Goal: Task Accomplishment & Management: Complete application form

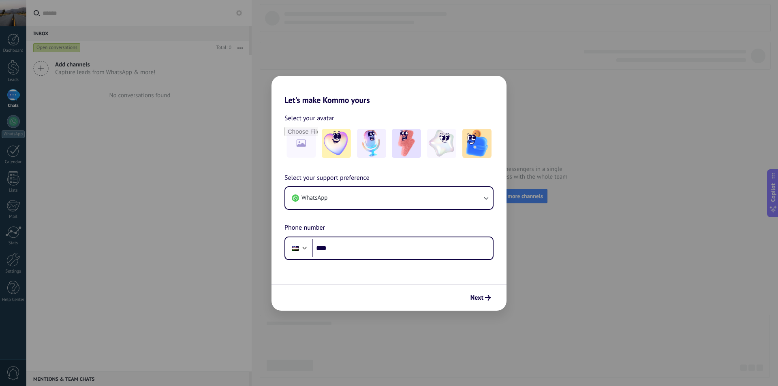
click at [241, 60] on div "Let's make Kommo yours Select your avatar Select your support preference WhatsA…" at bounding box center [389, 193] width 778 height 386
click at [340, 139] on img at bounding box center [336, 143] width 29 height 29
click at [331, 199] on button "WhatsApp" at bounding box center [388, 198] width 207 height 22
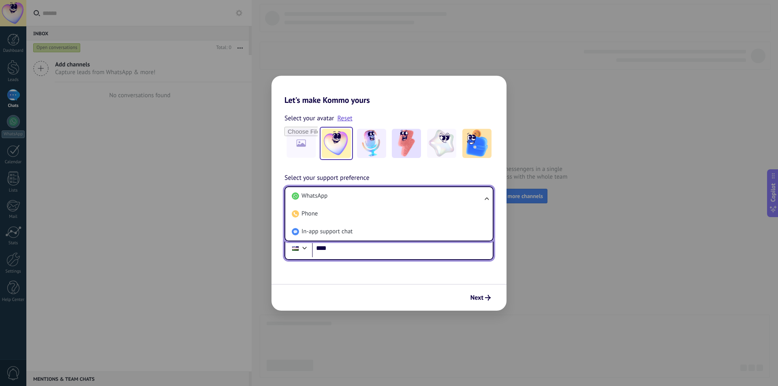
click at [345, 250] on input "****" at bounding box center [402, 248] width 181 height 19
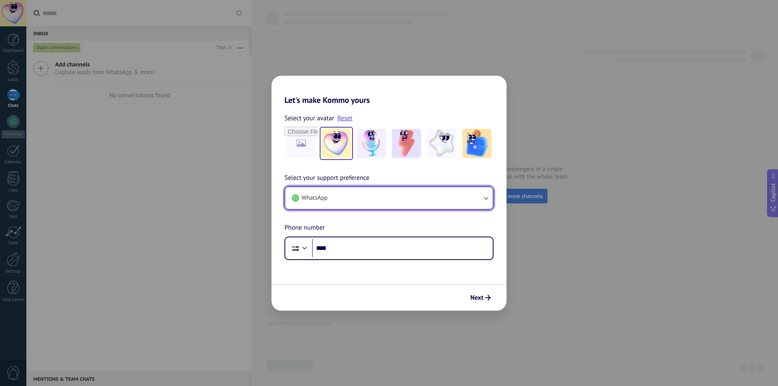
click at [340, 198] on button "WhatsApp" at bounding box center [388, 198] width 207 height 22
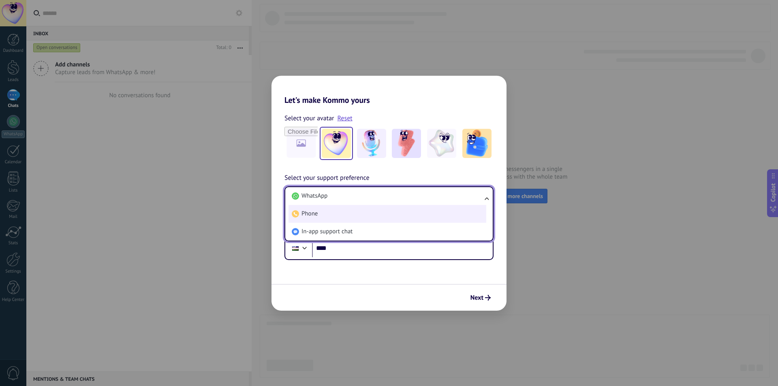
click at [330, 218] on li "Phone" at bounding box center [387, 214] width 198 height 18
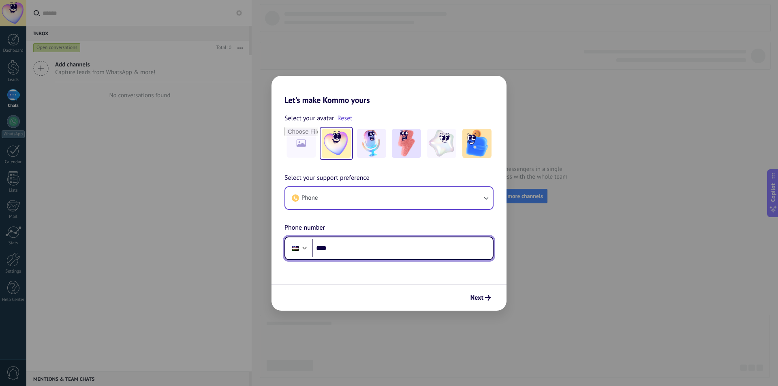
click at [331, 241] on input "****" at bounding box center [402, 248] width 181 height 19
type input "**********"
click at [491, 291] on button "Next" at bounding box center [481, 298] width 28 height 14
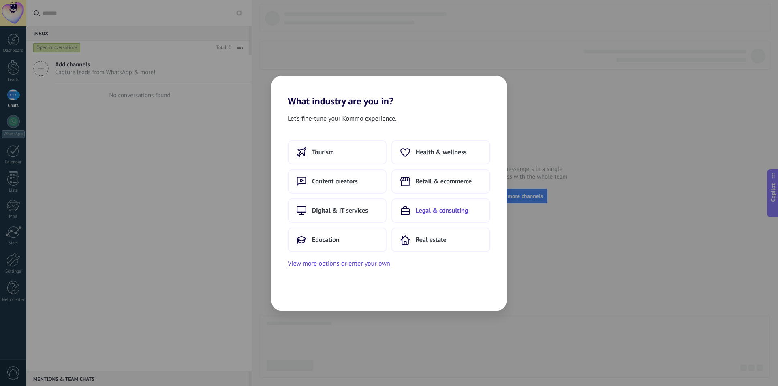
click at [425, 214] on span "Legal & consulting" at bounding box center [442, 211] width 52 height 8
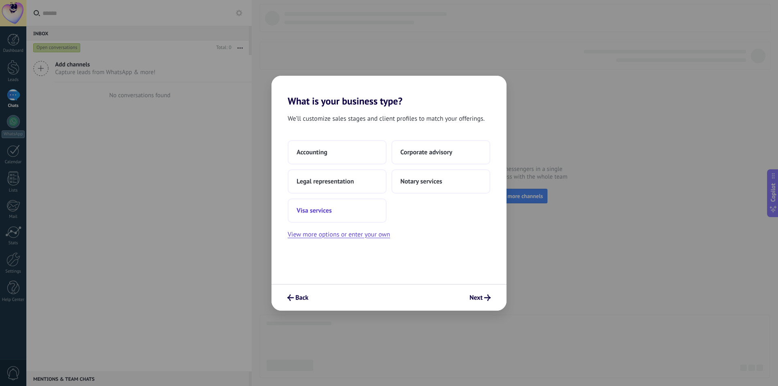
click at [323, 219] on button "Visa services" at bounding box center [337, 210] width 99 height 24
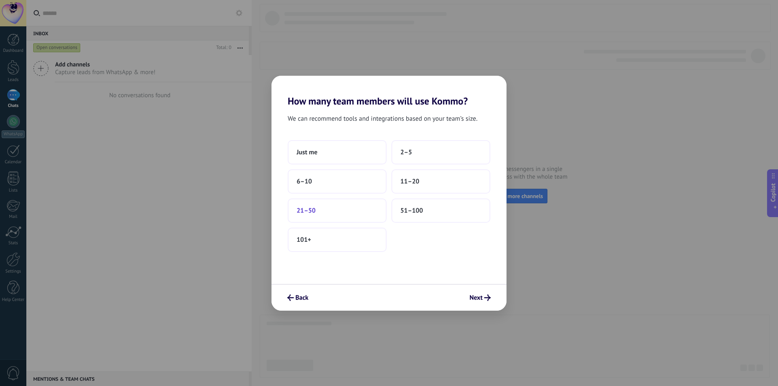
click at [335, 207] on button "21–50" at bounding box center [337, 210] width 99 height 24
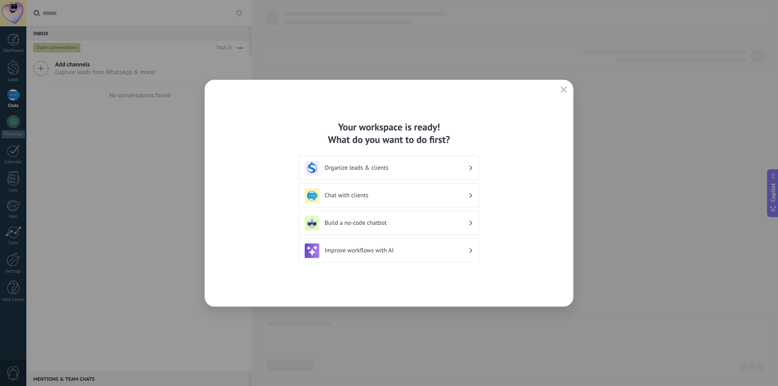
click at [355, 190] on div "Chat with clients" at bounding box center [389, 195] width 169 height 15
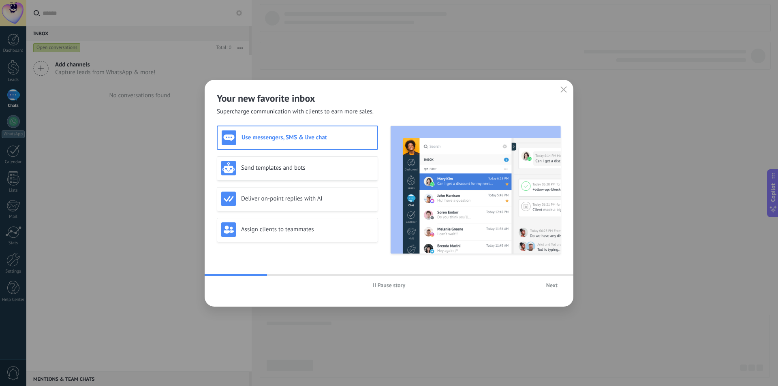
click at [560, 286] on button "Next" at bounding box center [551, 285] width 19 height 12
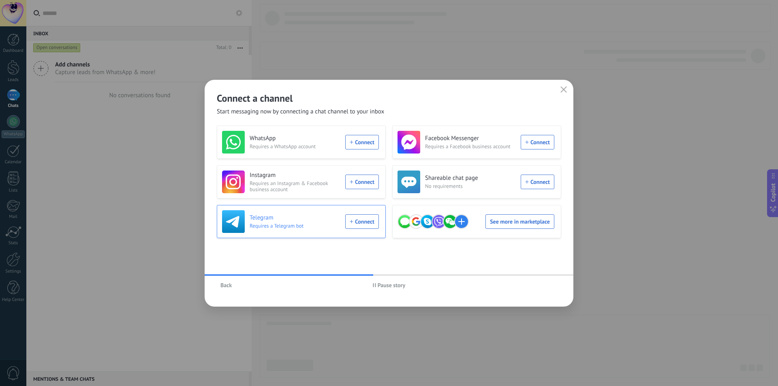
click at [293, 214] on h3 "Telegram" at bounding box center [295, 218] width 91 height 8
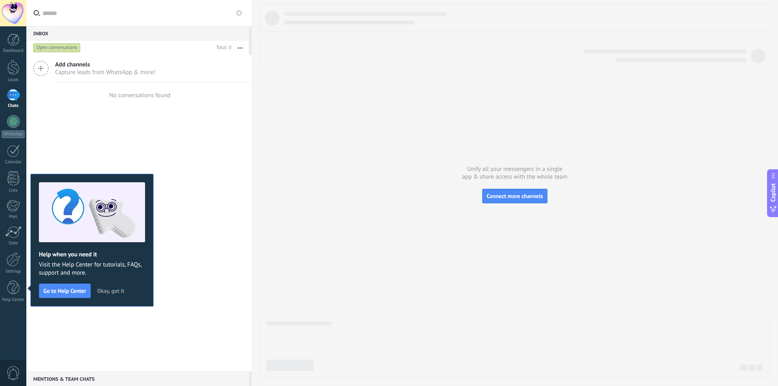
click at [164, 188] on div "Add channels Capture leads from WhatsApp & more! No conversations found" at bounding box center [138, 213] width 225 height 316
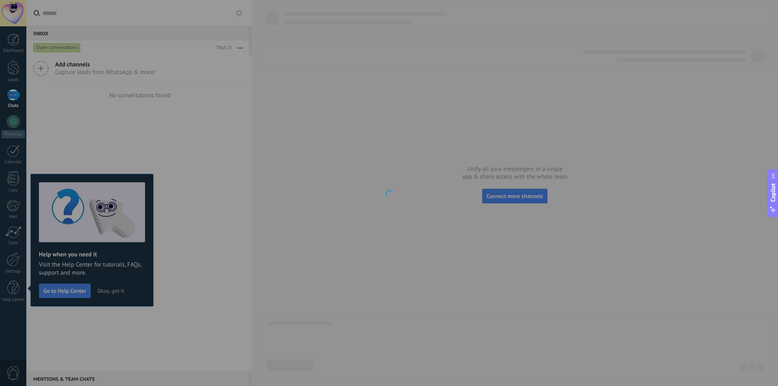
click at [284, 153] on div at bounding box center [389, 193] width 778 height 386
